Goal: Task Accomplishment & Management: Use online tool/utility

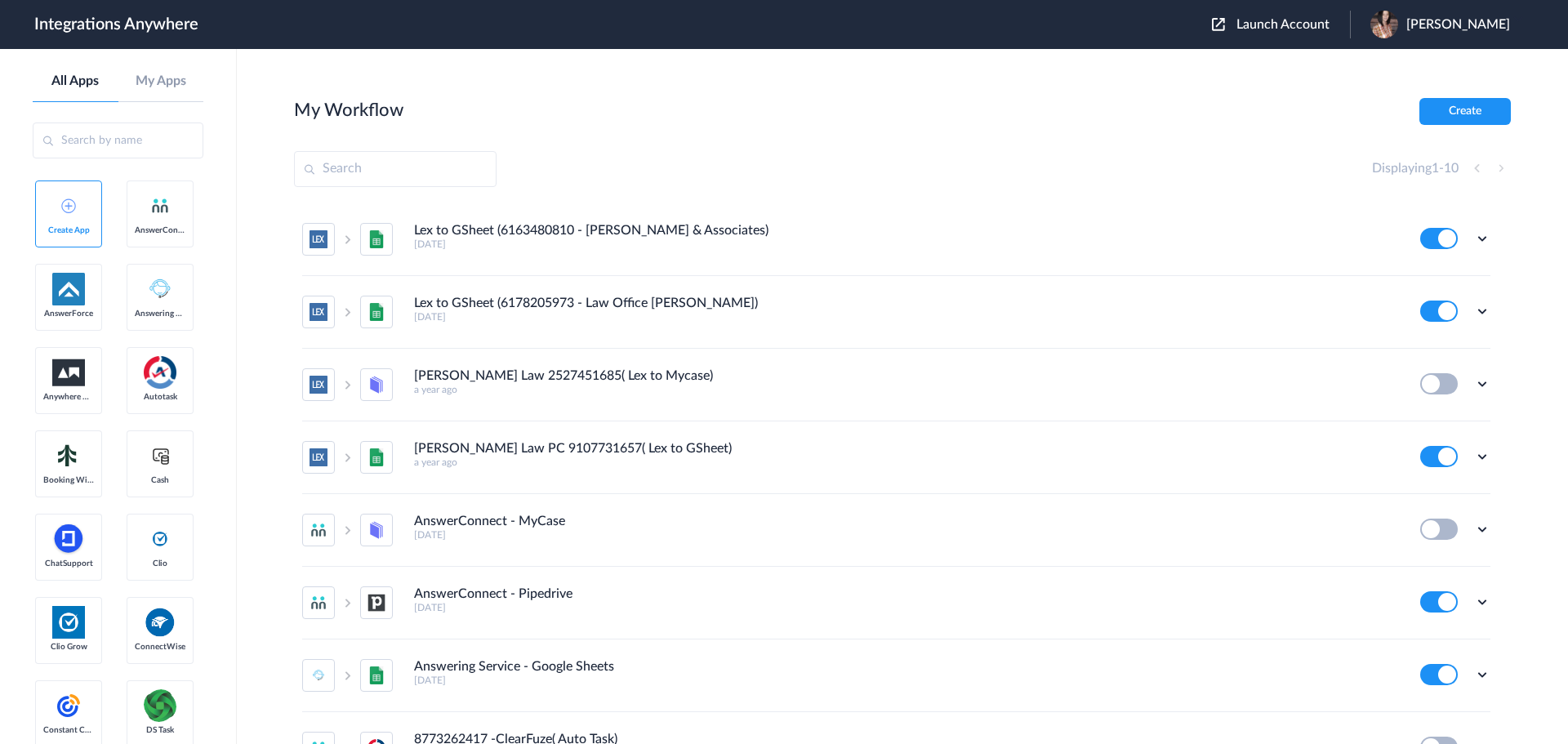
click at [1271, 25] on span "Launch Account" at bounding box center [1283, 25] width 93 height 13
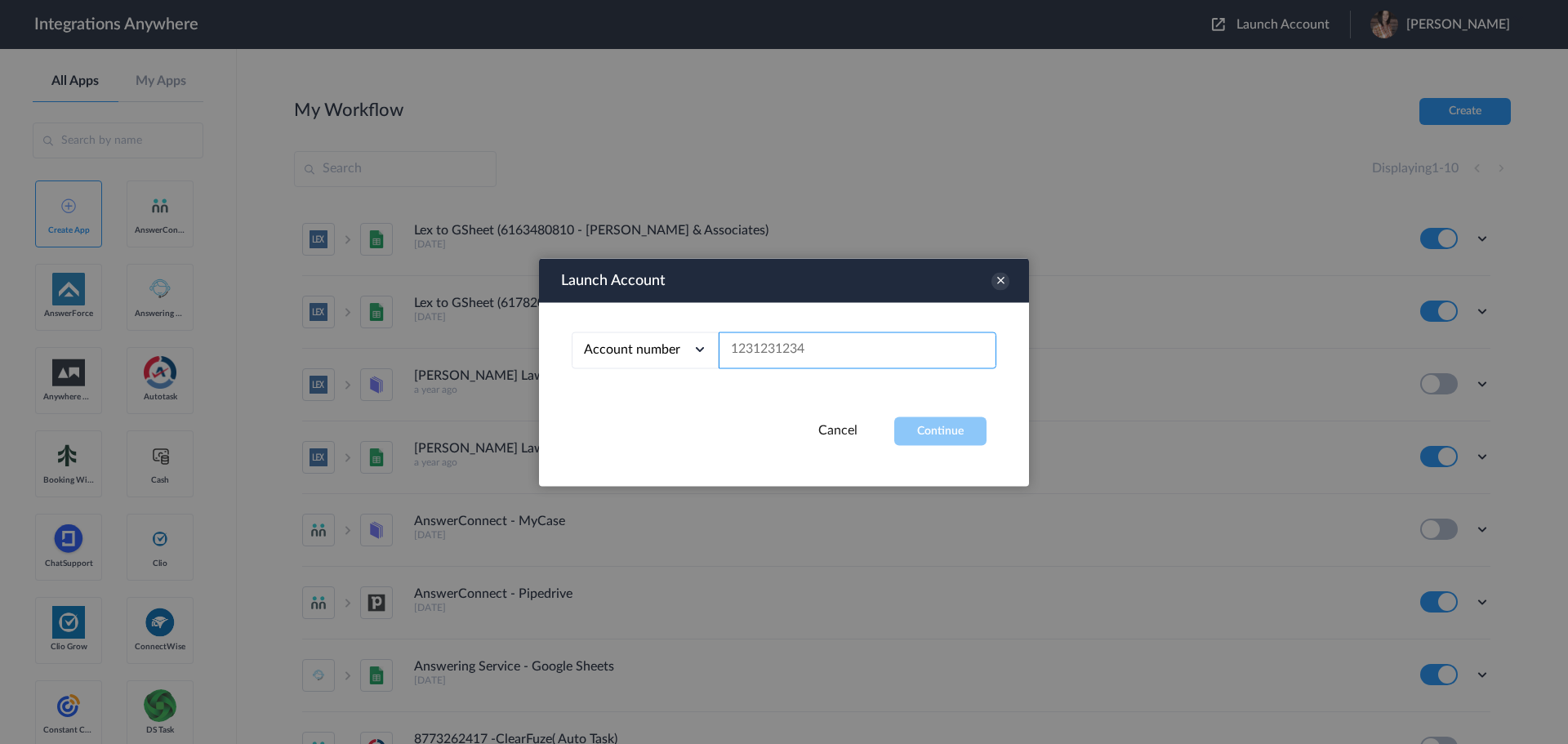
click at [798, 340] on input "text" at bounding box center [856, 350] width 277 height 36
paste input "8775160354"
type input "8775160354"
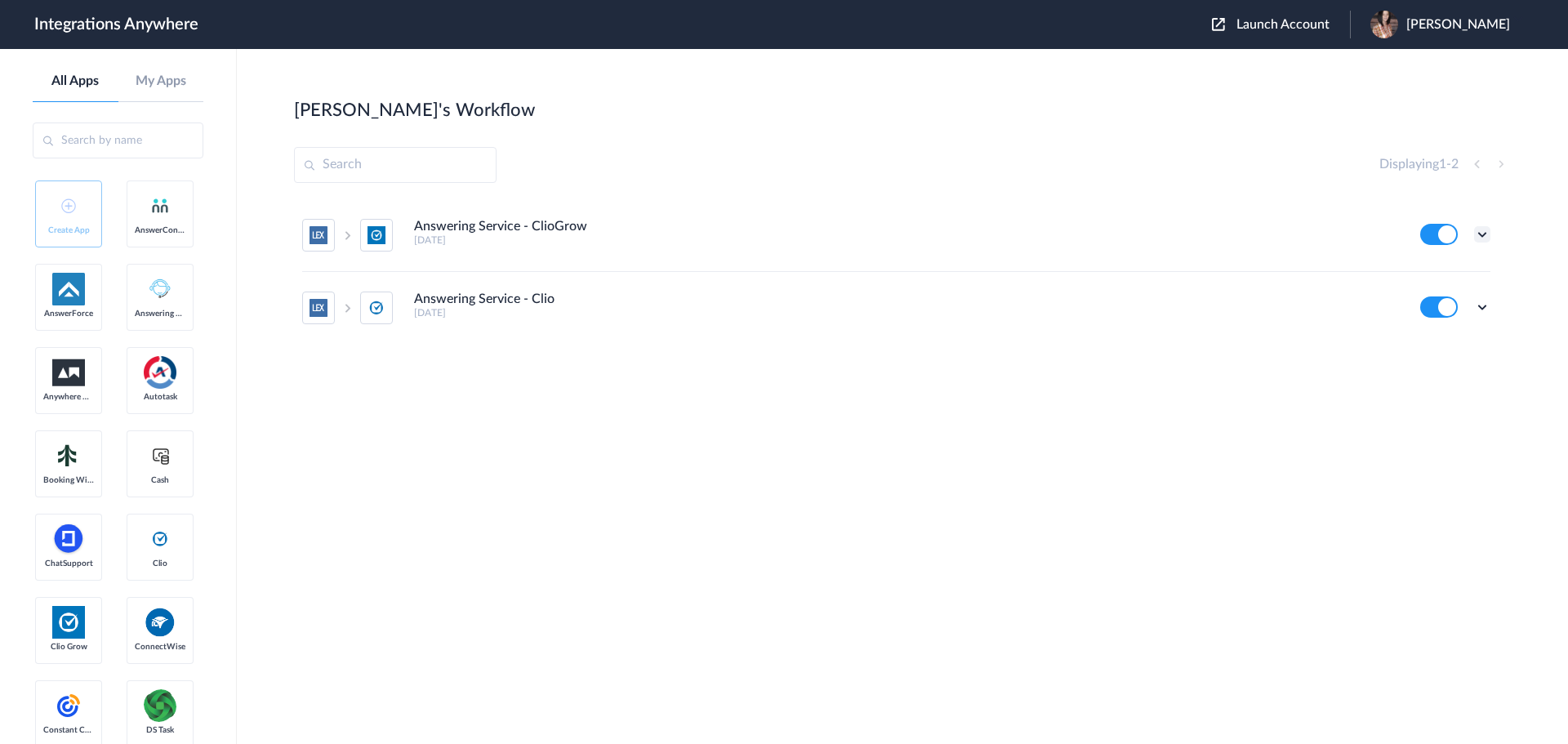
click at [1477, 233] on icon at bounding box center [1482, 235] width 16 height 16
click at [1431, 270] on link "Edit" at bounding box center [1415, 272] width 39 height 12
click at [1487, 307] on icon at bounding box center [1482, 307] width 16 height 16
click at [1415, 345] on link "Edit" at bounding box center [1415, 345] width 39 height 12
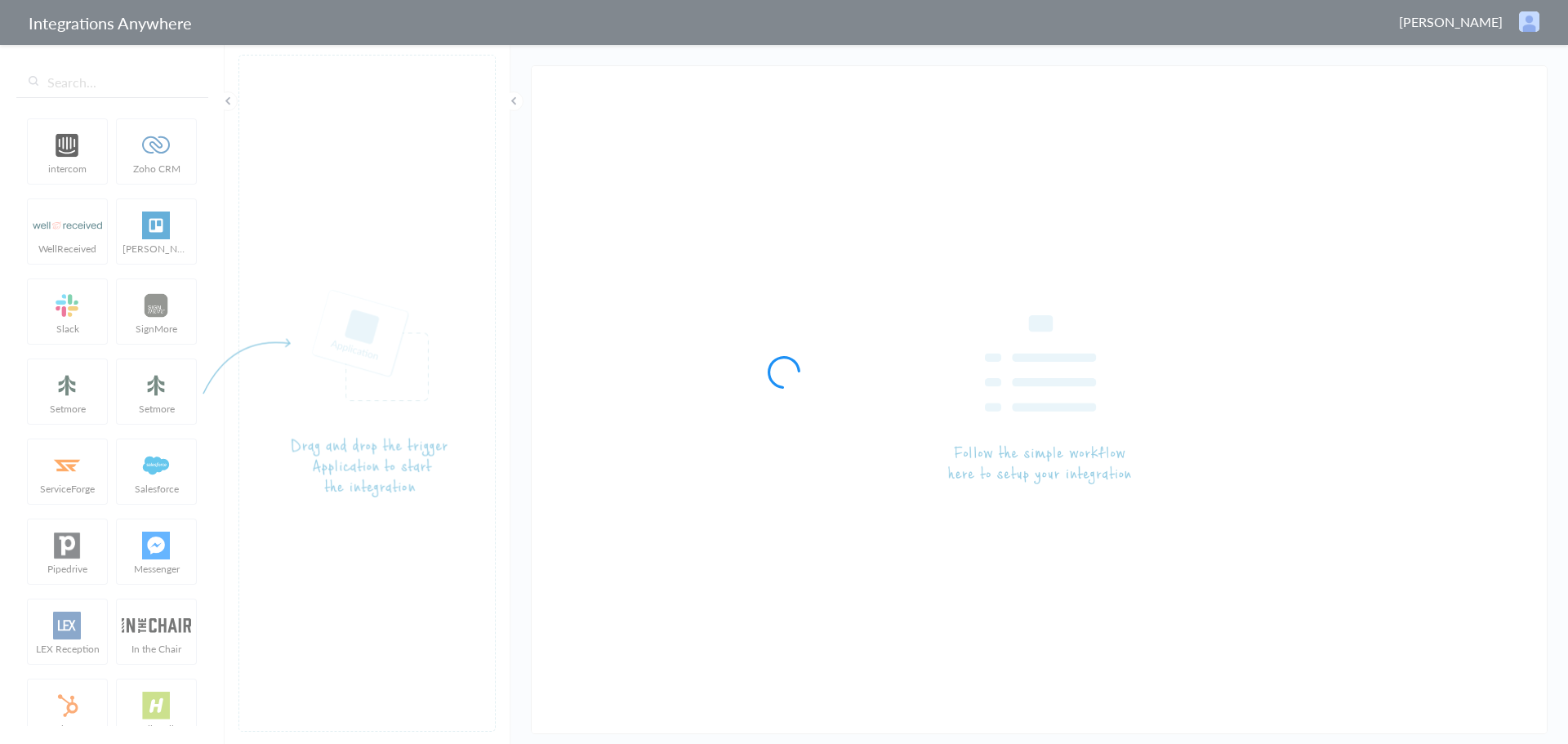
type input "Answering Service - ClioGrow"
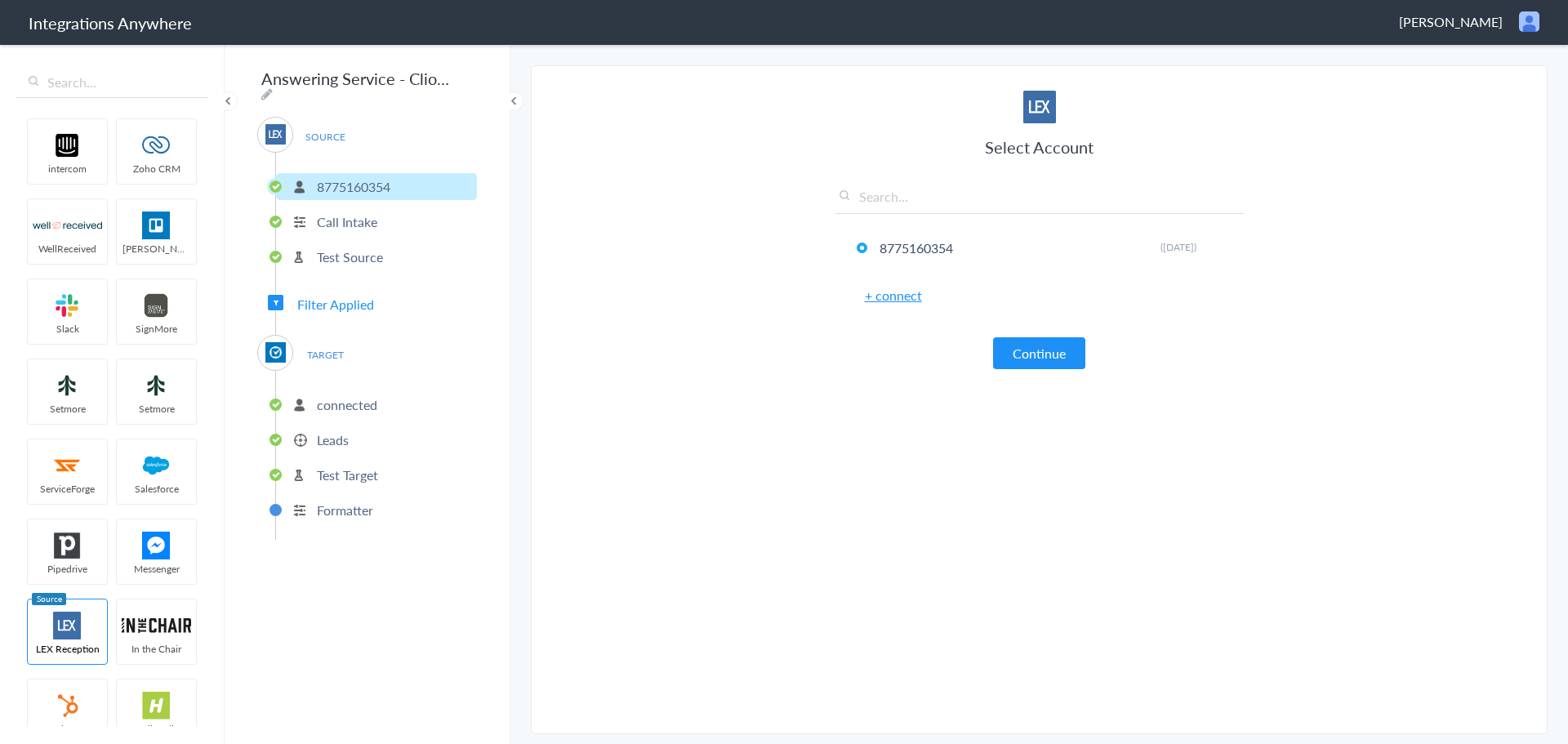
click at [348, 437] on p "Leads" at bounding box center [332, 439] width 32 height 19
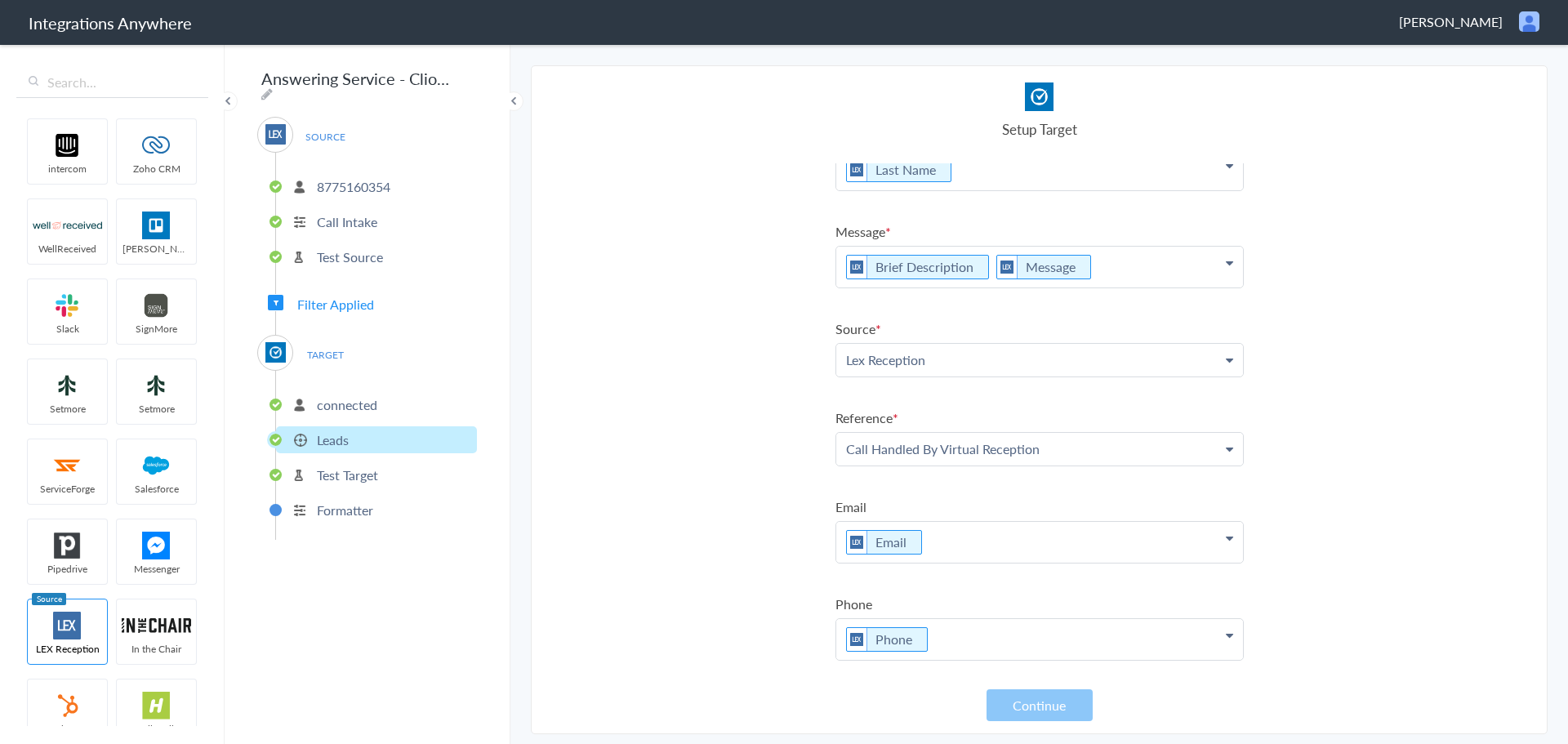
scroll to position [54, 0]
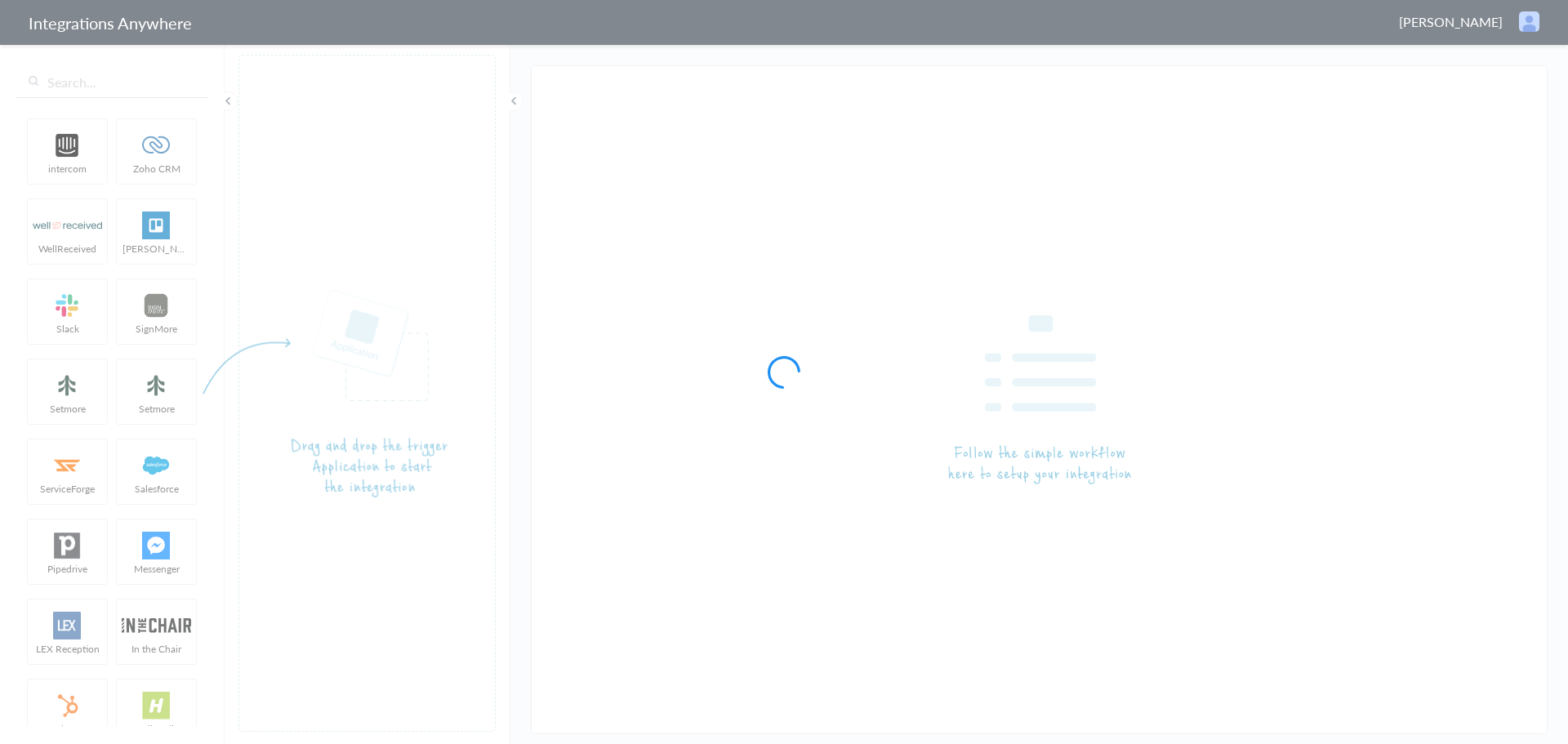
type input "Answering Service - Clio"
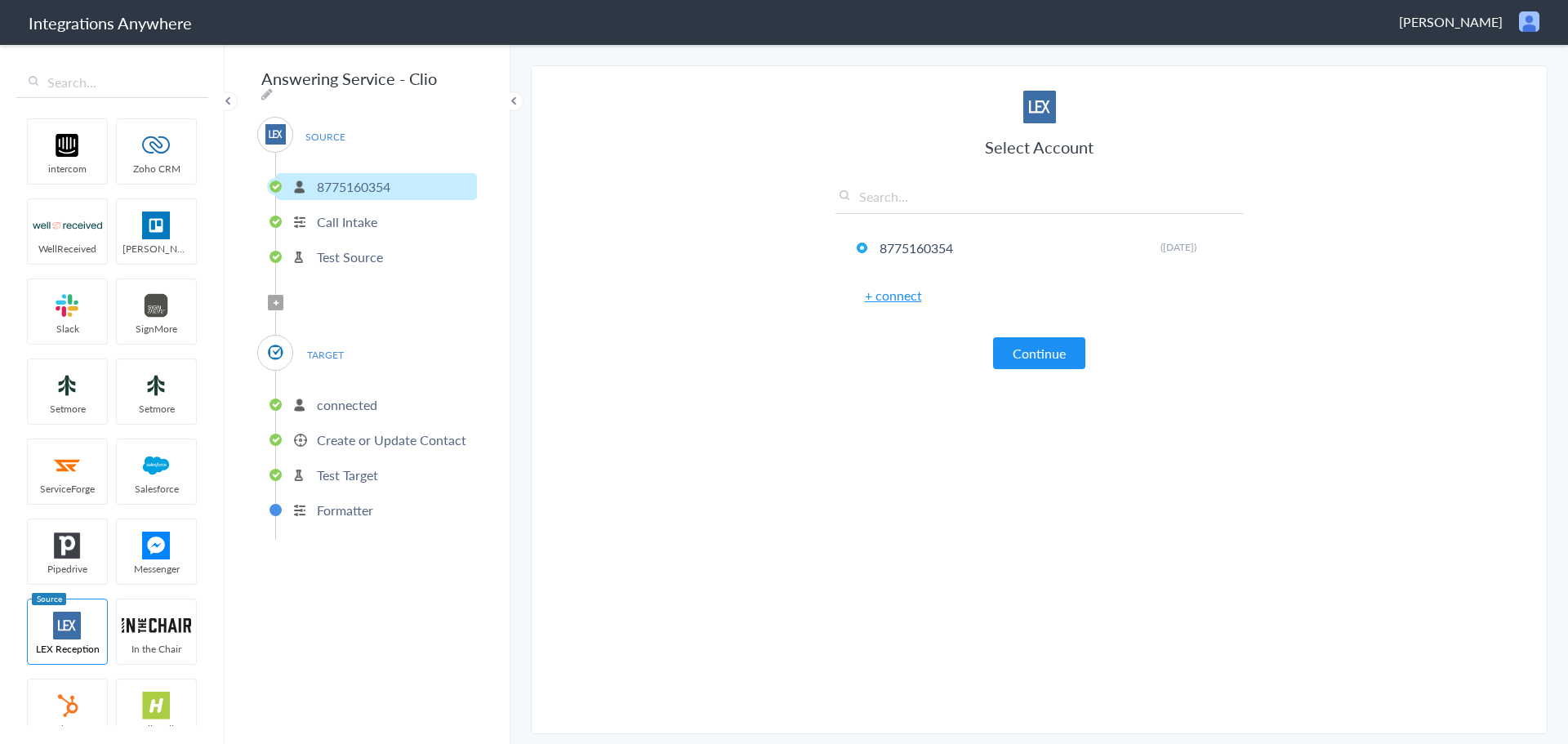
click at [365, 437] on p "Create or Update Contact" at bounding box center [391, 439] width 149 height 19
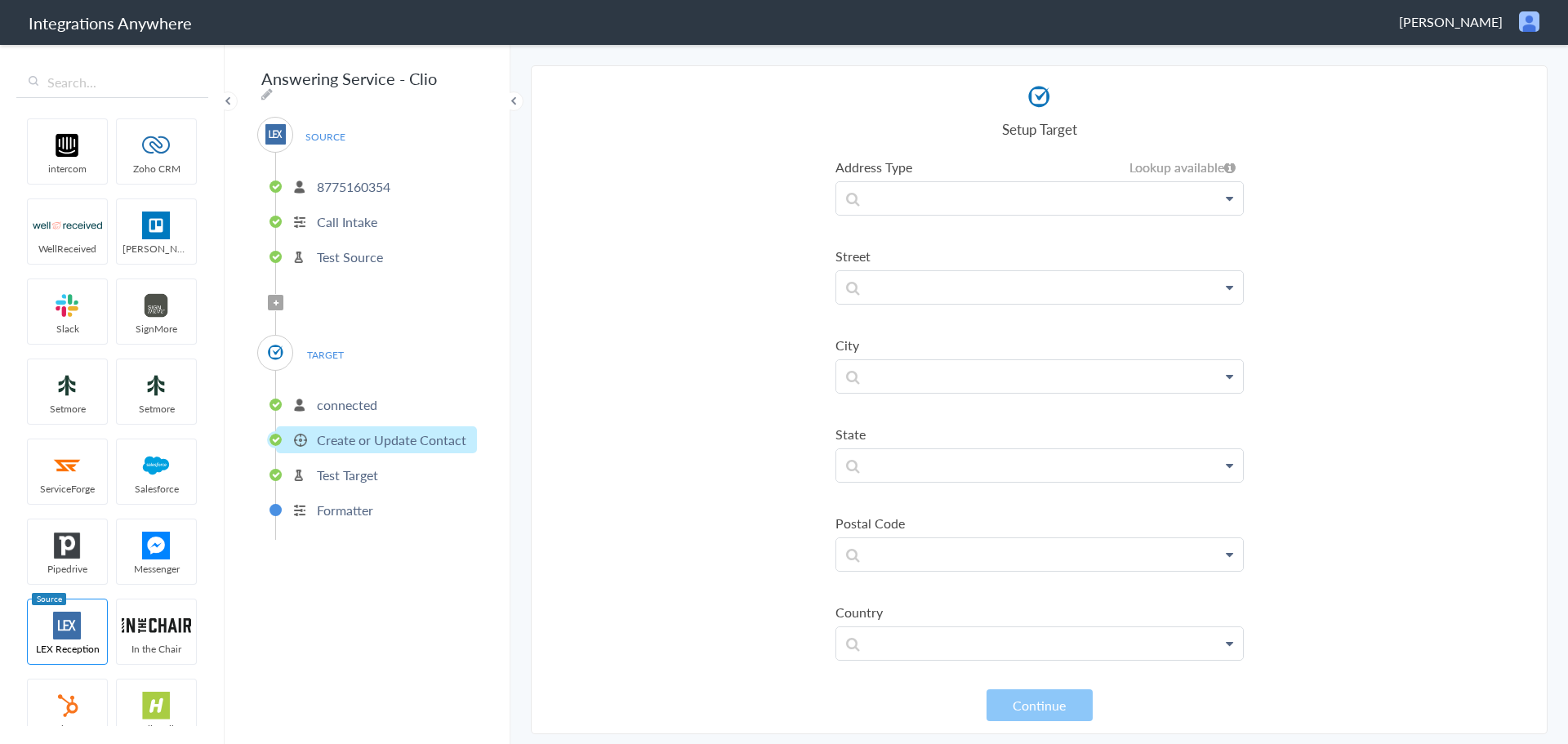
scroll to position [276, 0]
